Goal: Information Seeking & Learning: Learn about a topic

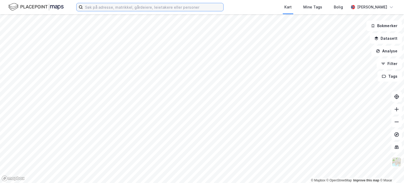
click at [177, 7] on input at bounding box center [153, 7] width 140 height 8
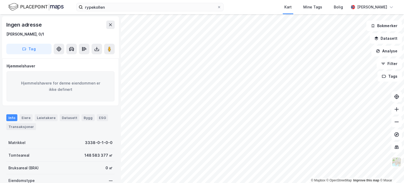
click at [397, 158] on iframe "Kontrollprogram for chat" at bounding box center [391, 170] width 26 height 25
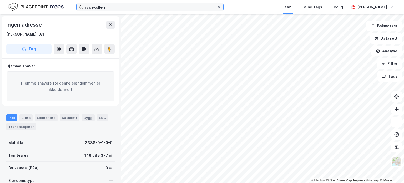
click at [179, 7] on input "rypekollen" at bounding box center [150, 7] width 134 height 8
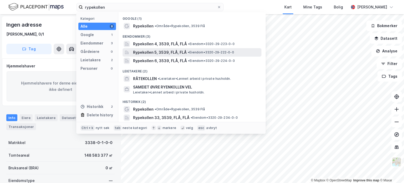
click at [162, 51] on span "Rypekollen 5, 3539, FLÅ, FLÅ" at bounding box center [160, 52] width 54 height 6
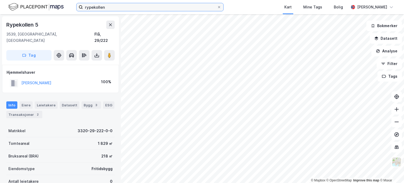
click at [148, 8] on input "rypekollen" at bounding box center [150, 7] width 134 height 8
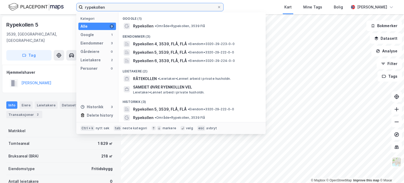
click at [148, 8] on input "rypekollen" at bounding box center [150, 7] width 134 height 8
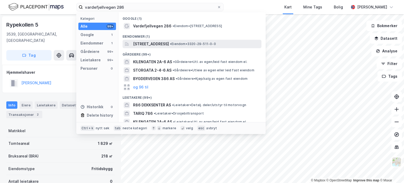
click at [152, 45] on span "[STREET_ADDRESS]" at bounding box center [151, 44] width 36 height 6
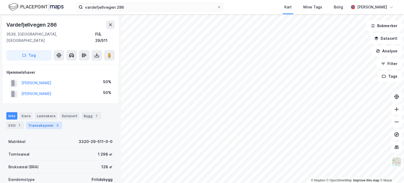
click at [36, 122] on div "Transaksjoner 3" at bounding box center [44, 125] width 36 height 7
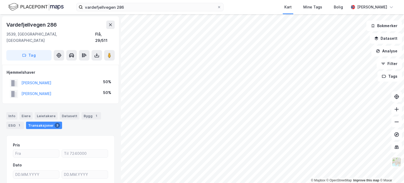
click at [101, 12] on div "vardefjellvegen 286 Kart Mine Tags Bolig [PERSON_NAME]" at bounding box center [202, 7] width 404 height 14
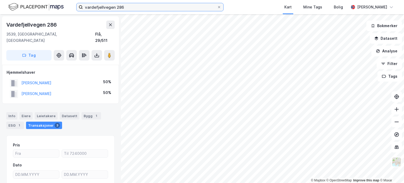
click at [102, 8] on input "vardefjellvegen 286" at bounding box center [150, 7] width 134 height 8
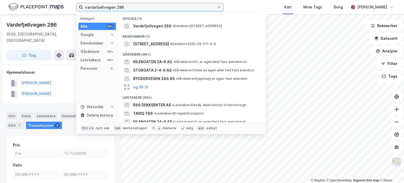
click at [102, 8] on input "vardefjellvegen 286" at bounding box center [150, 7] width 134 height 8
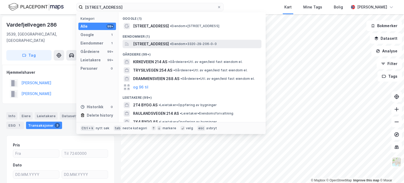
click at [159, 42] on span "[STREET_ADDRESS]" at bounding box center [151, 44] width 36 height 6
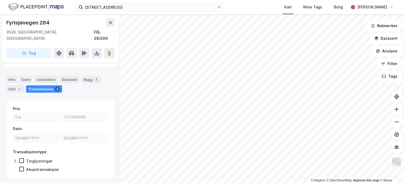
scroll to position [26, 0]
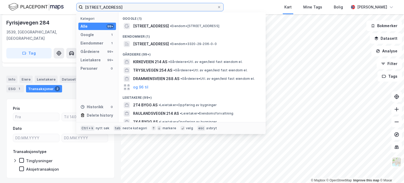
drag, startPoint x: 125, startPoint y: 6, endPoint x: -76, endPoint y: 16, distance: 201.2
click at [0, 16] on html "fyrisjøveien 284 Kategori Alle 99+ Google 1 Eiendommer 1 Gårdeiere 99+ Leietake…" at bounding box center [202, 91] width 404 height 183
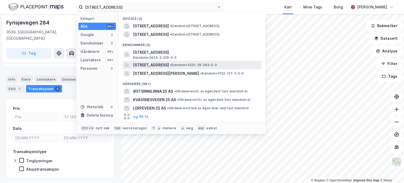
click at [145, 63] on span "[STREET_ADDRESS]" at bounding box center [151, 65] width 36 height 6
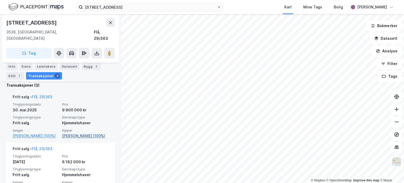
scroll to position [126, 0]
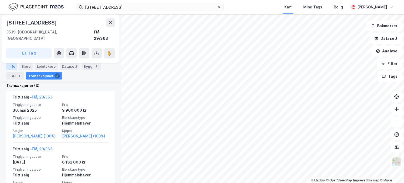
click at [11, 66] on div "Info" at bounding box center [11, 66] width 11 height 7
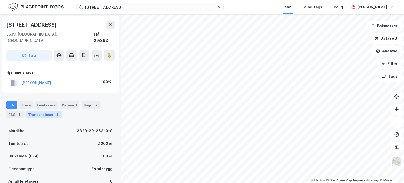
drag, startPoint x: 85, startPoint y: 112, endPoint x: 35, endPoint y: 108, distance: 49.9
click at [35, 111] on div "Transaksjoner 3" at bounding box center [44, 114] width 36 height 7
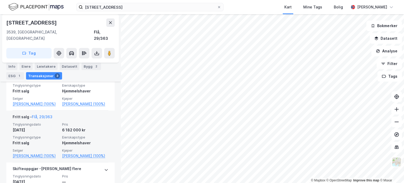
scroll to position [158, 0]
click at [47, 133] on div "Tinglysningsdato [DATE] Pris 6 182 000 kr Tinglysningstype Fritt salg Eierskaps…" at bounding box center [61, 140] width 96 height 37
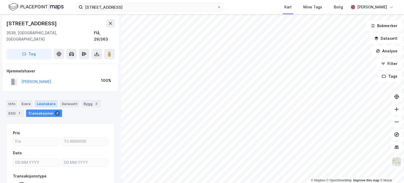
scroll to position [1, 0]
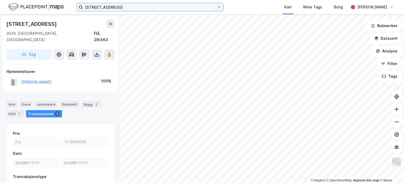
click at [124, 8] on input "[STREET_ADDRESS]" at bounding box center [150, 7] width 134 height 8
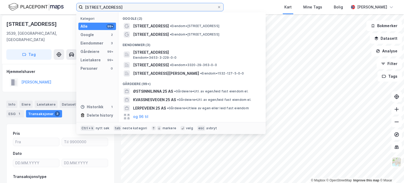
click at [124, 8] on input "[STREET_ADDRESS]" at bounding box center [150, 7] width 134 height 8
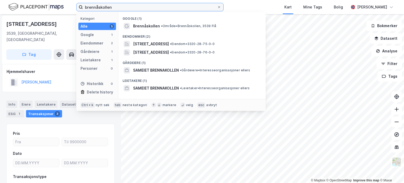
type input "brennåskollen"
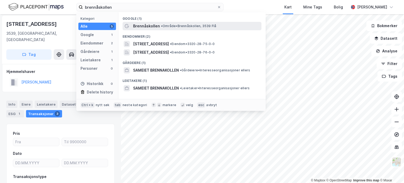
click at [161, 27] on span "•" at bounding box center [162, 26] width 2 height 4
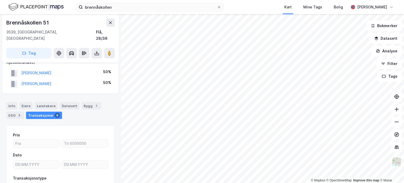
scroll to position [9, 0]
